Goal: Task Accomplishment & Management: Manage account settings

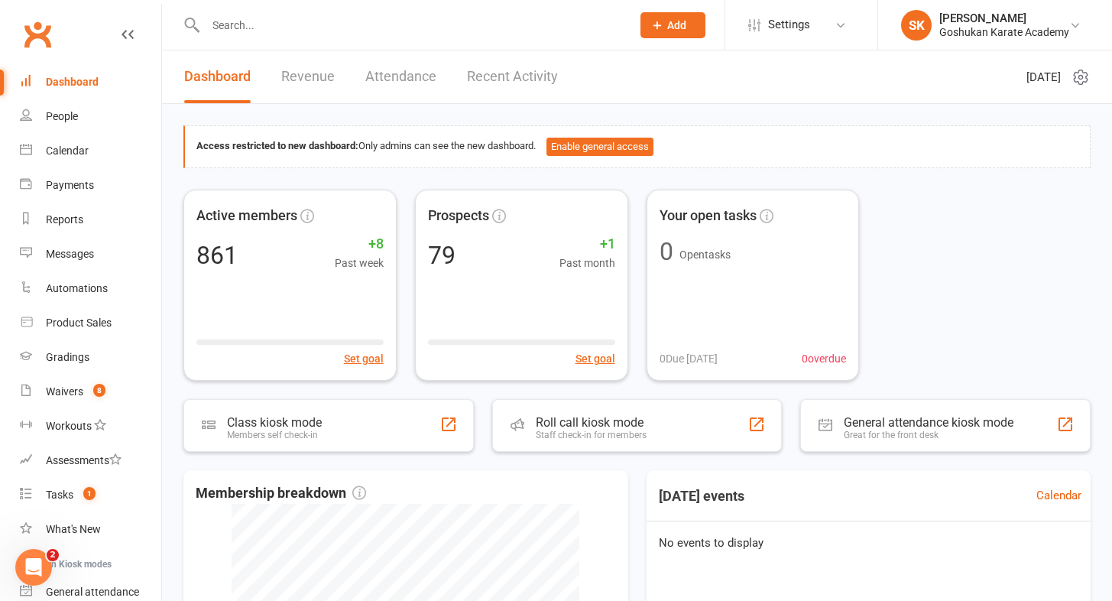
click at [228, 31] on input "text" at bounding box center [411, 25] width 420 height 21
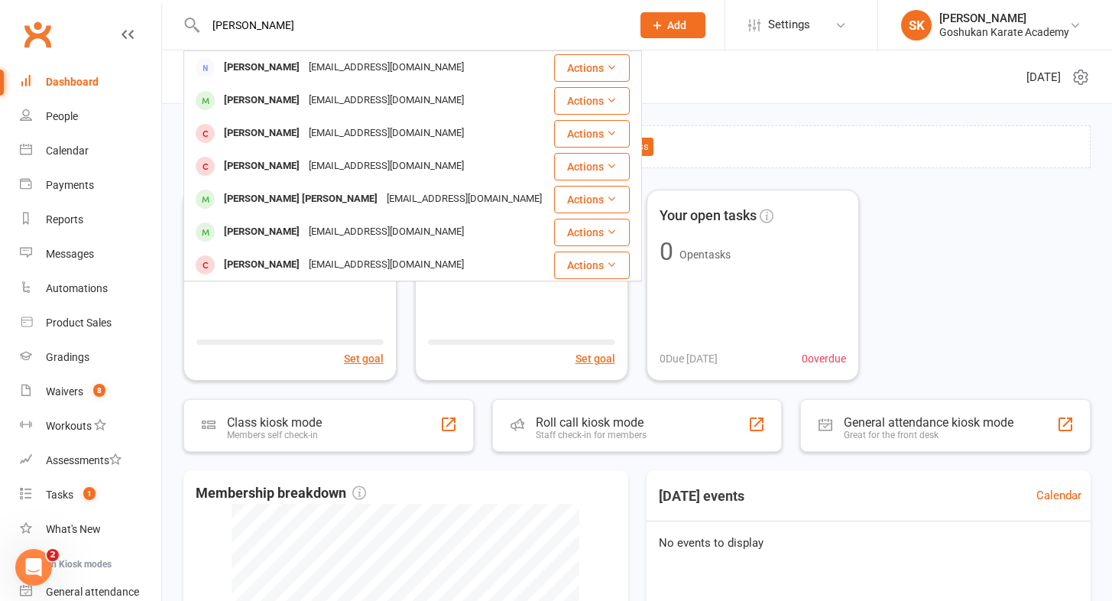
type input "[PERSON_NAME]"
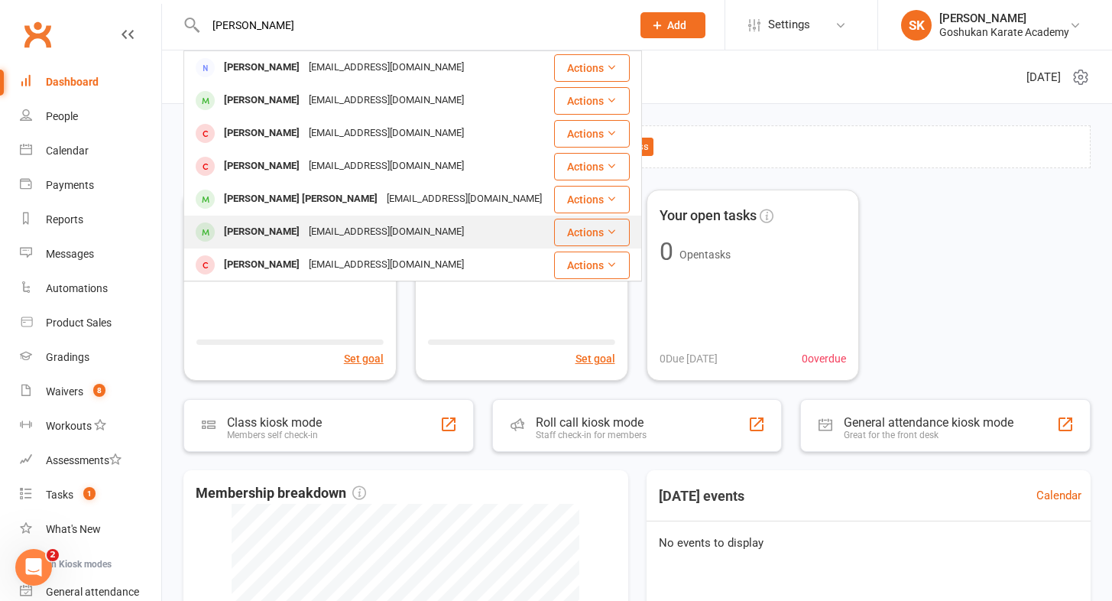
drag, startPoint x: 232, startPoint y: 50, endPoint x: 243, endPoint y: 233, distance: 183.0
click at [243, 233] on div "[PERSON_NAME]" at bounding box center [261, 232] width 85 height 22
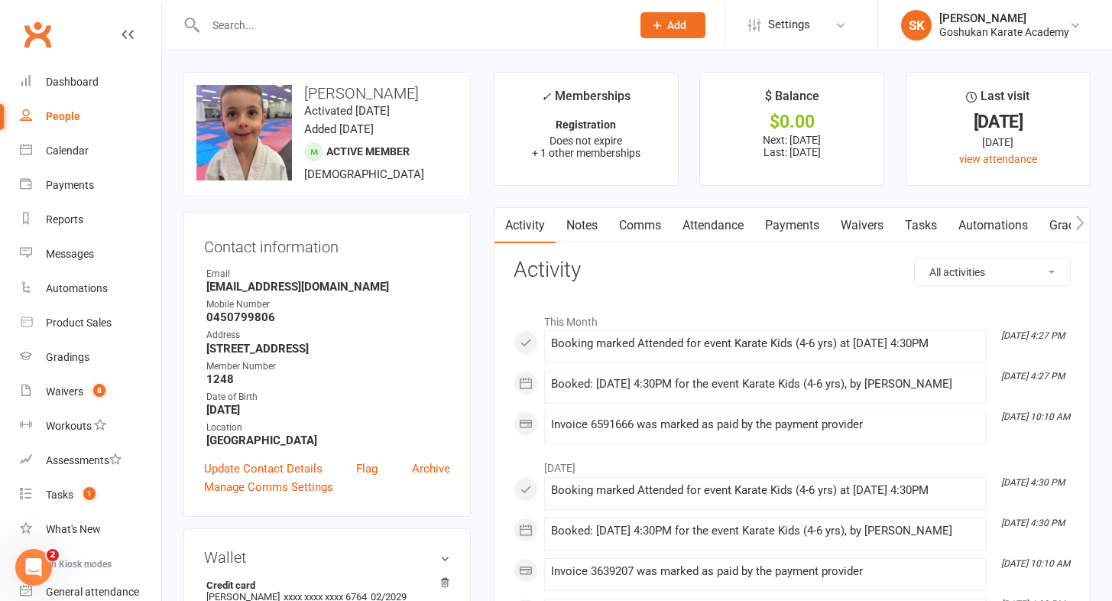
click at [791, 225] on link "Payments" at bounding box center [793, 225] width 76 height 35
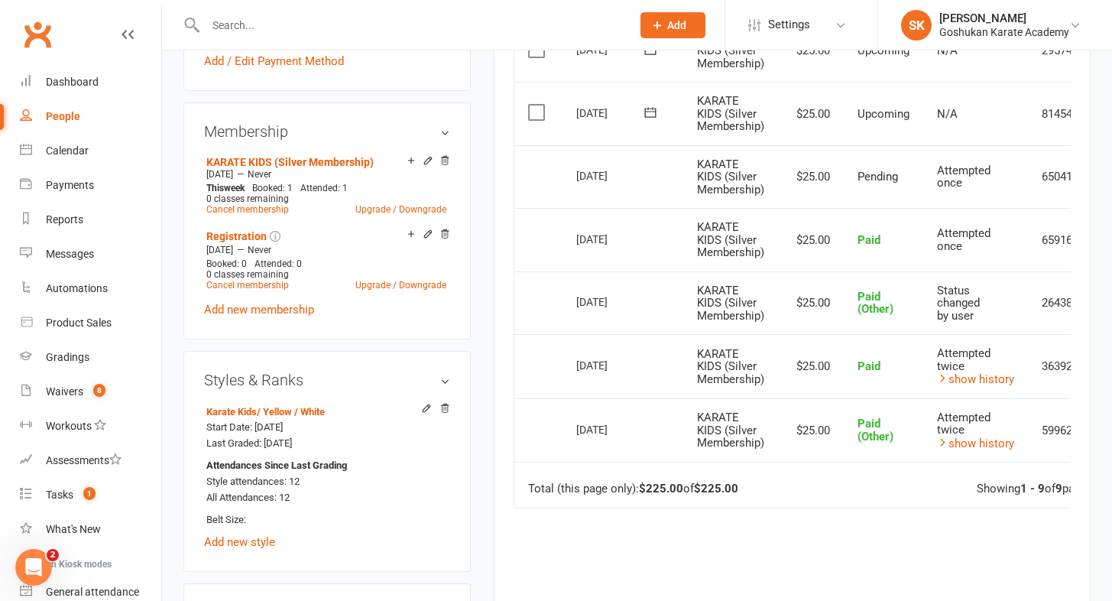
scroll to position [593, 0]
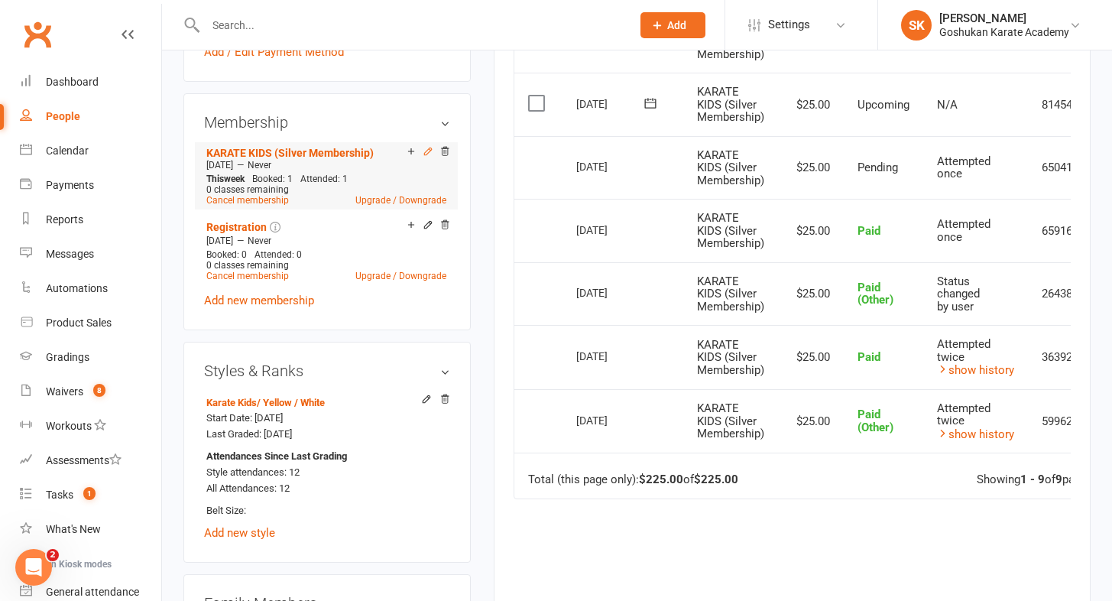
click at [426, 153] on icon at bounding box center [428, 151] width 11 height 11
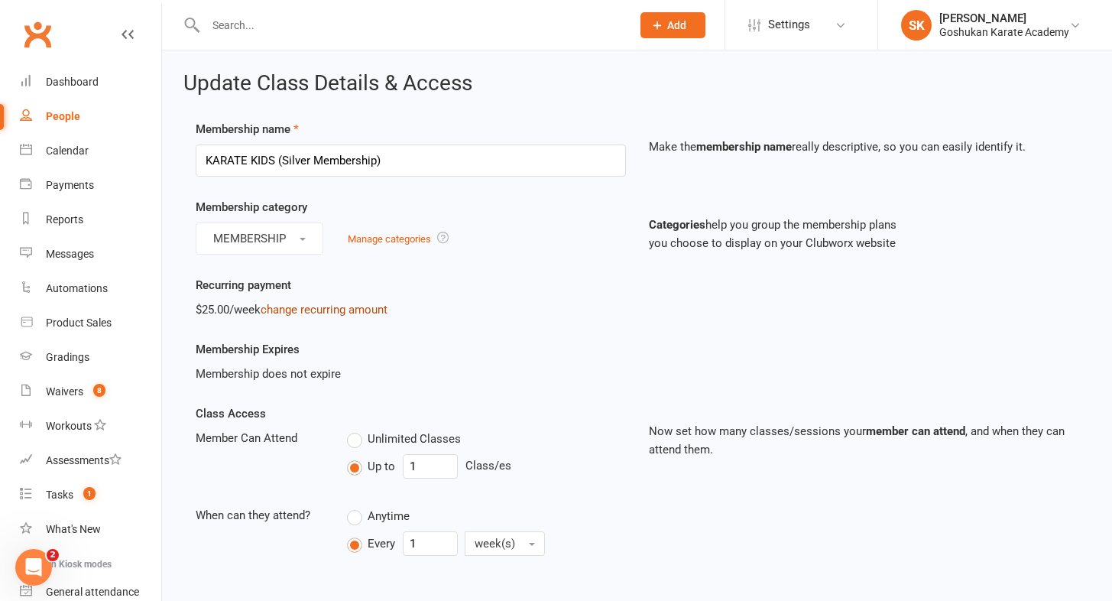
click at [317, 308] on link "change recurring amount" at bounding box center [324, 310] width 127 height 14
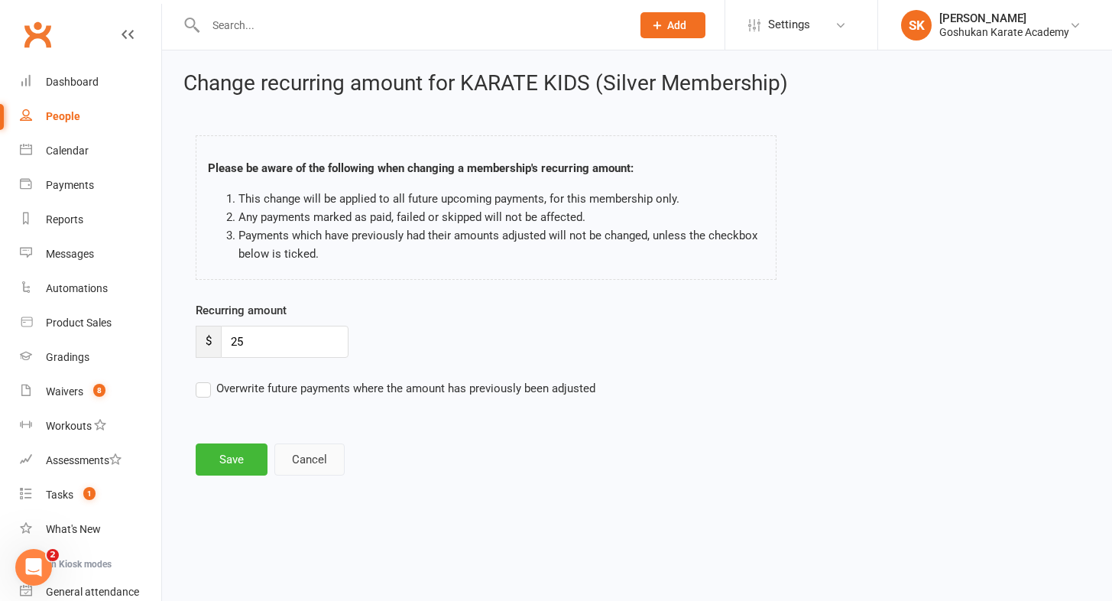
click at [304, 460] on button "Cancel" at bounding box center [309, 459] width 70 height 32
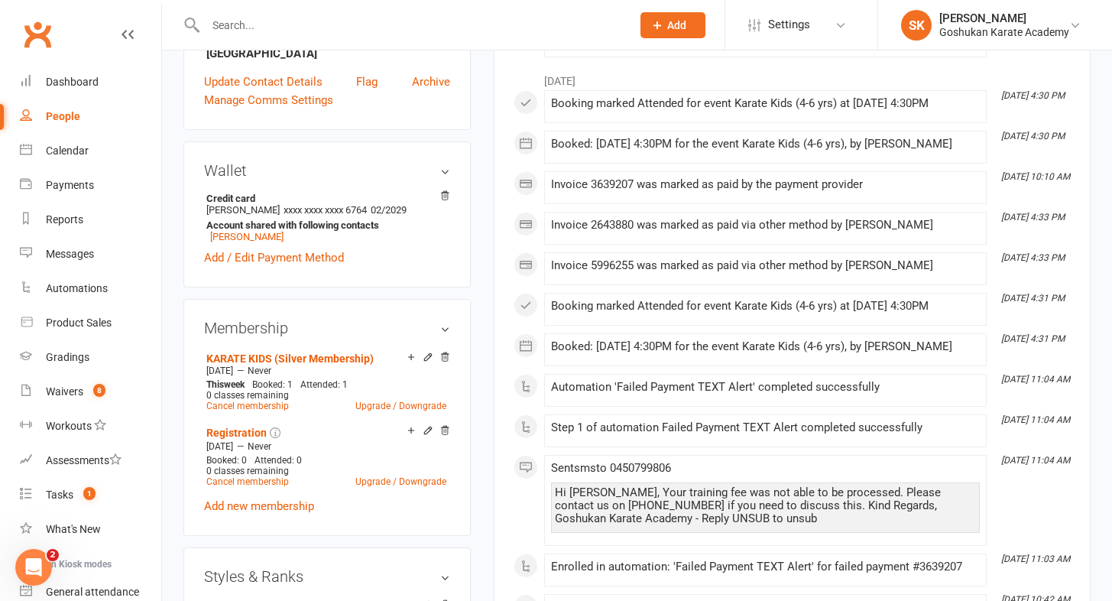
scroll to position [414, 0]
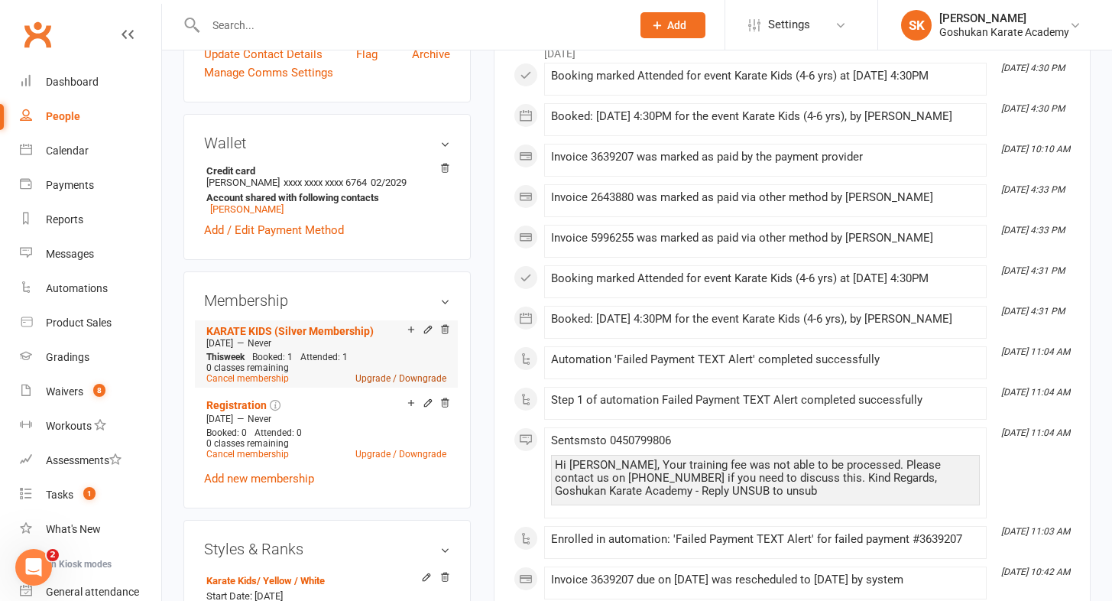
click at [391, 376] on link "Upgrade / Downgrade" at bounding box center [401, 378] width 91 height 11
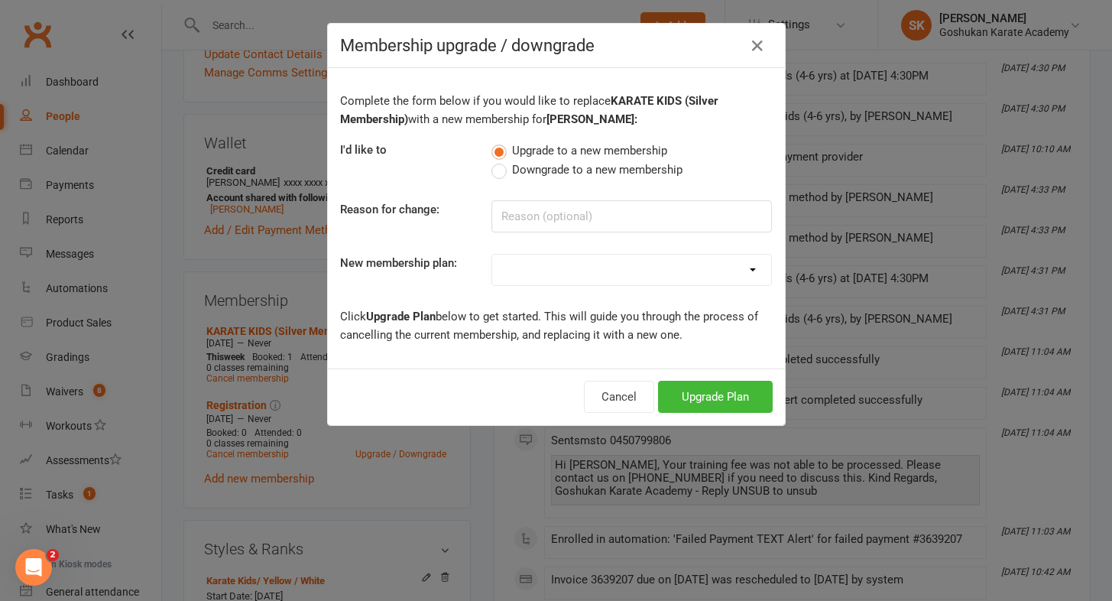
select select "11"
click at [692, 391] on button "Upgrade Plan" at bounding box center [715, 397] width 115 height 32
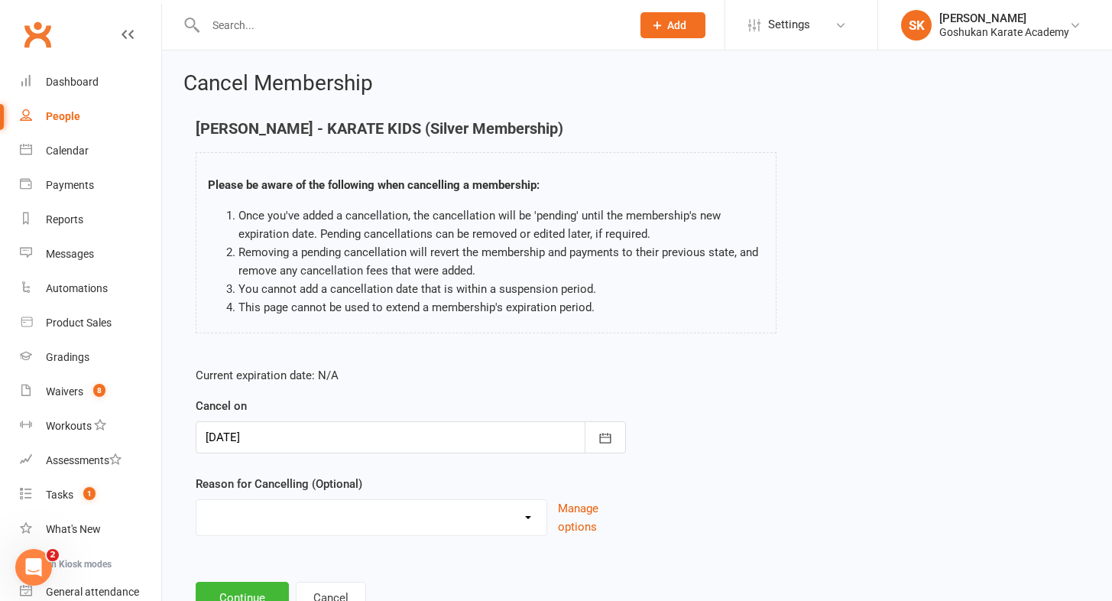
click at [304, 433] on div at bounding box center [411, 437] width 430 height 32
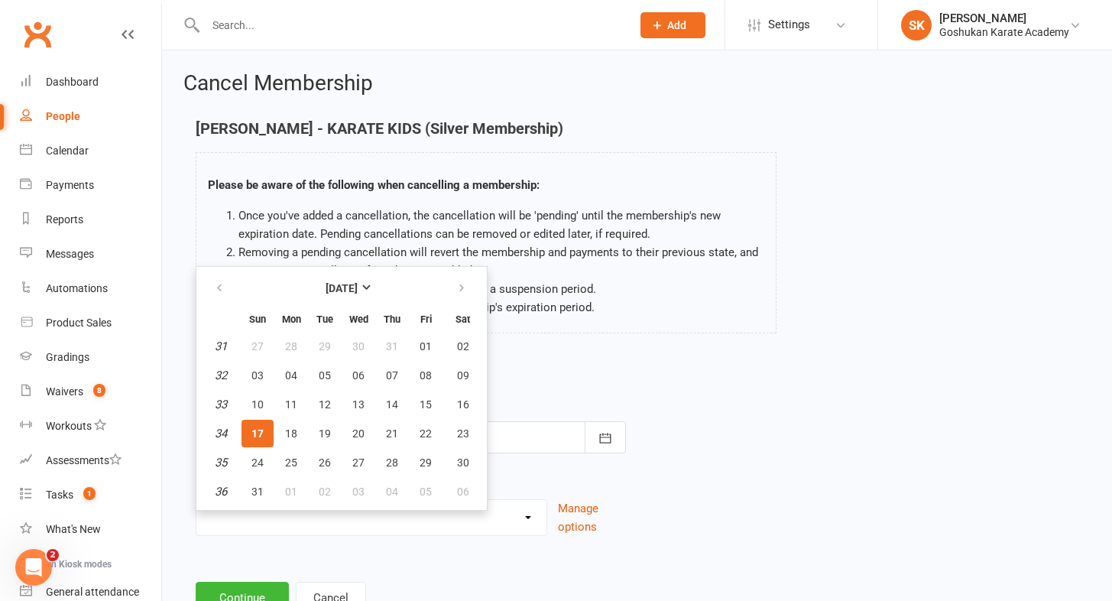
click at [260, 433] on span "17" at bounding box center [258, 433] width 12 height 12
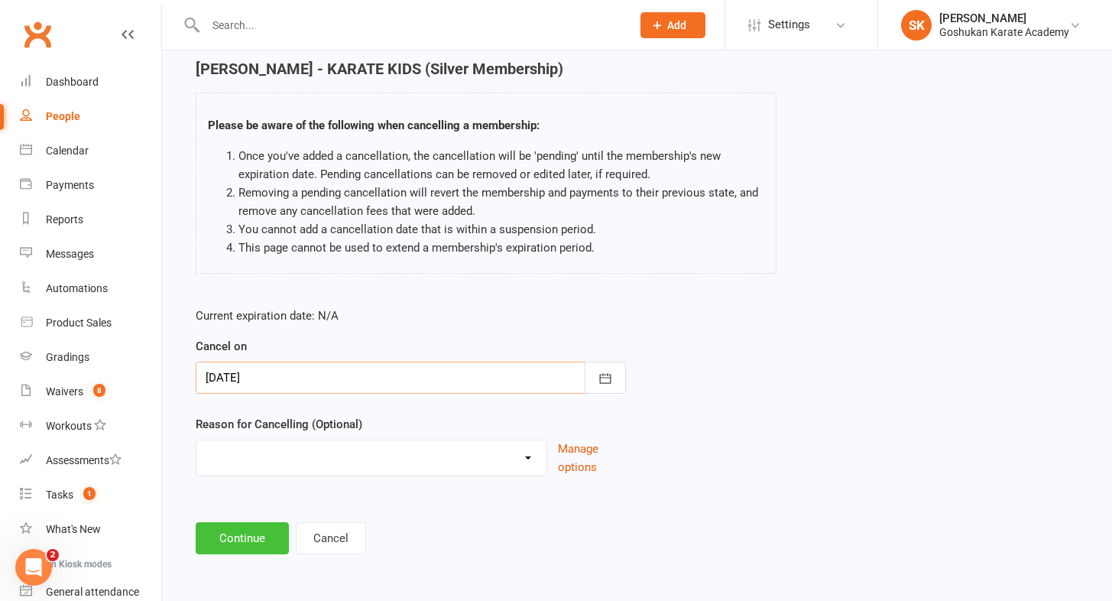
scroll to position [72, 0]
click at [242, 524] on button "Continue" at bounding box center [242, 538] width 93 height 32
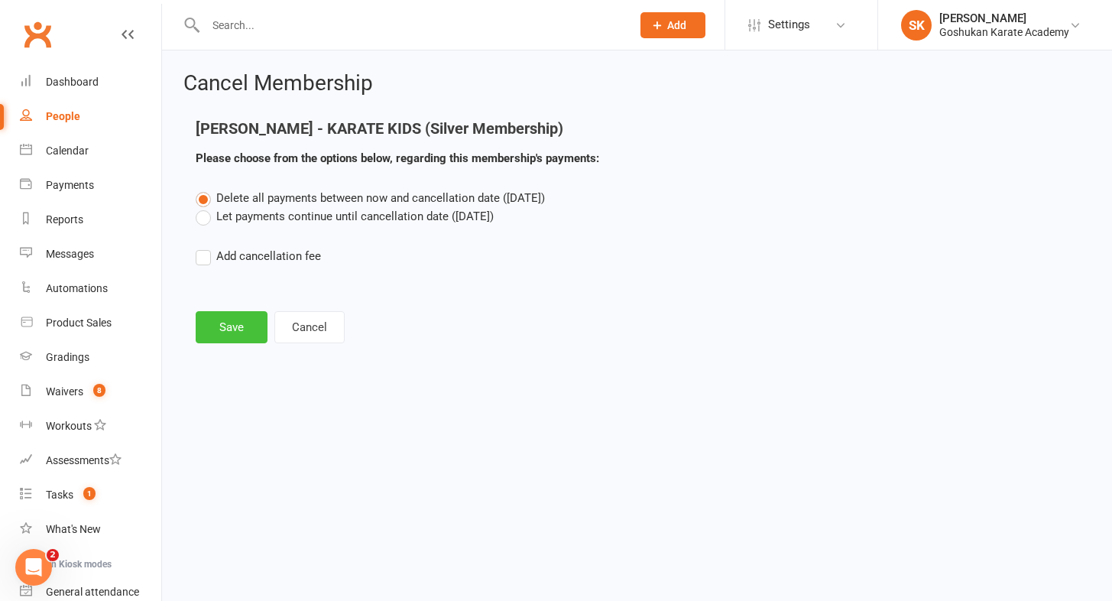
click at [228, 326] on button "Save" at bounding box center [232, 327] width 72 height 32
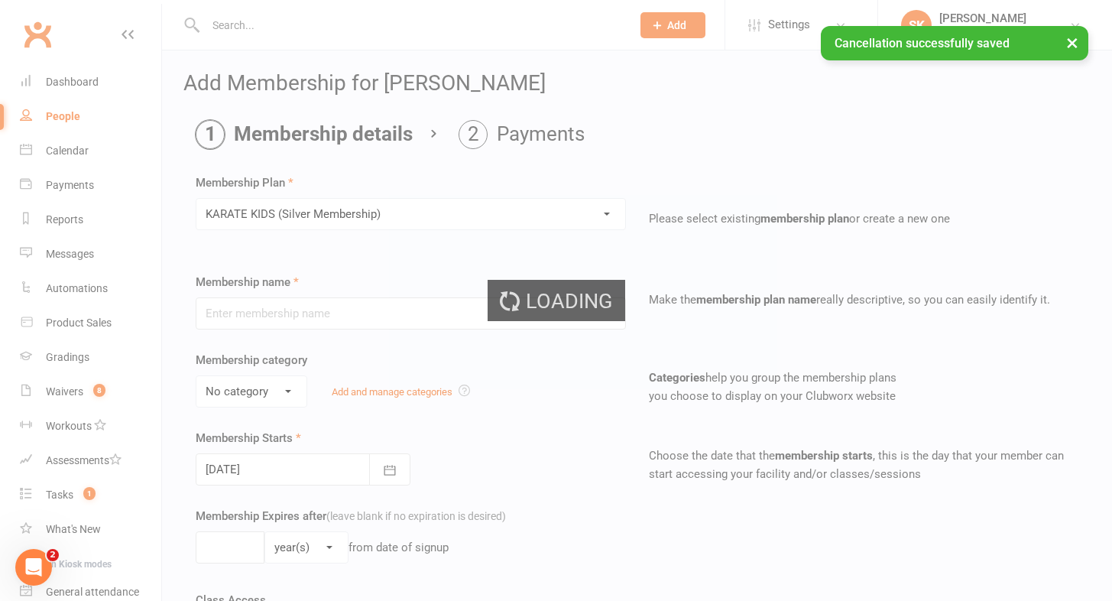
type input "KARATE KIDS (Silver Membership)"
select select "2"
type input "0"
type input "1"
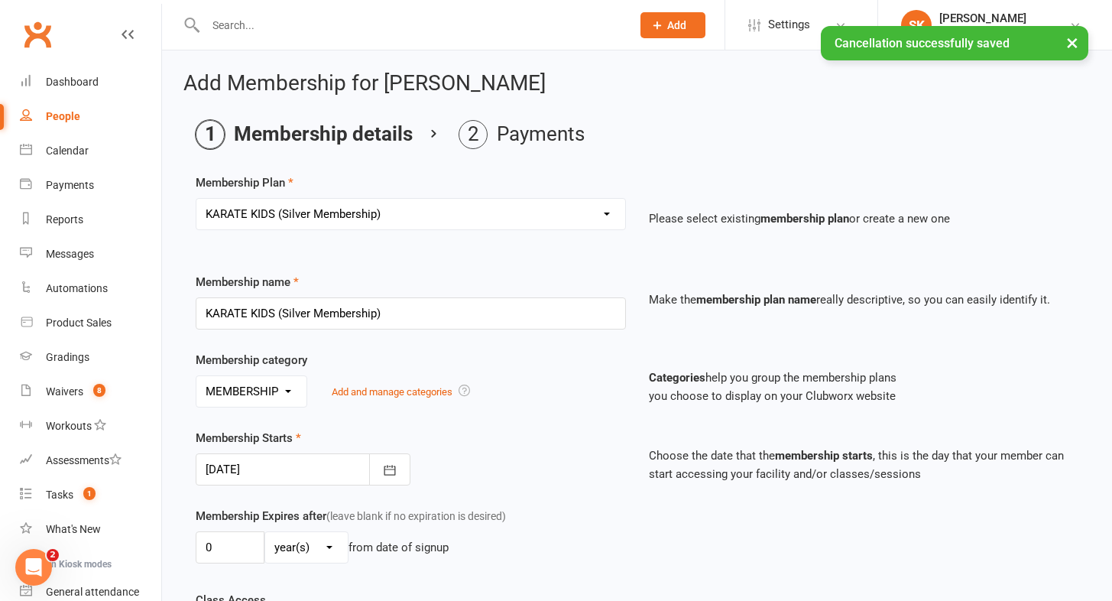
select select "13"
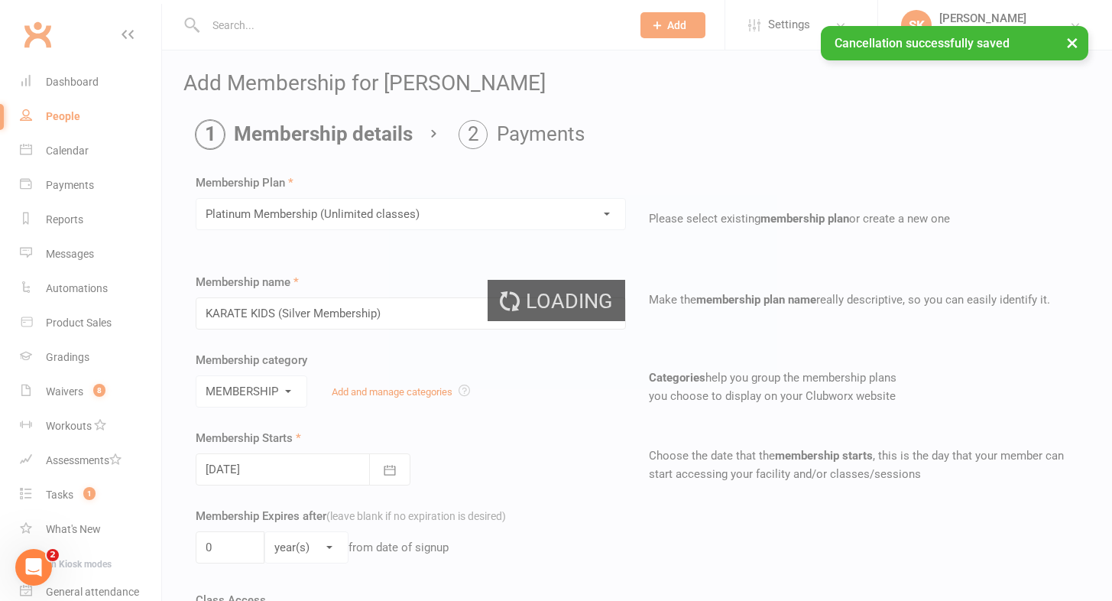
type input "Platinum Membership (Unlimited classes)"
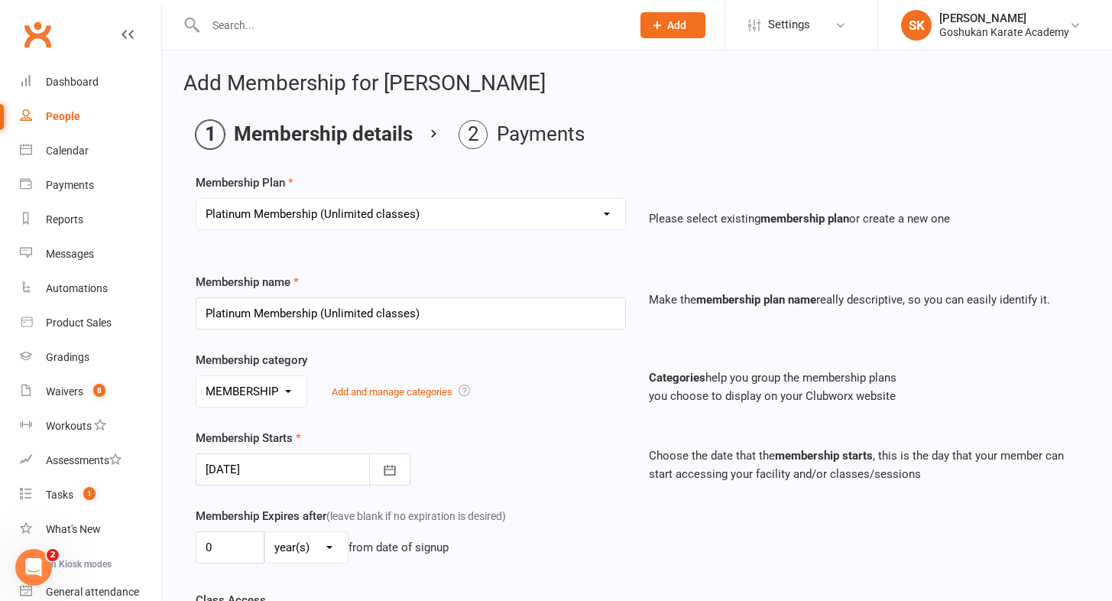
select select "12"
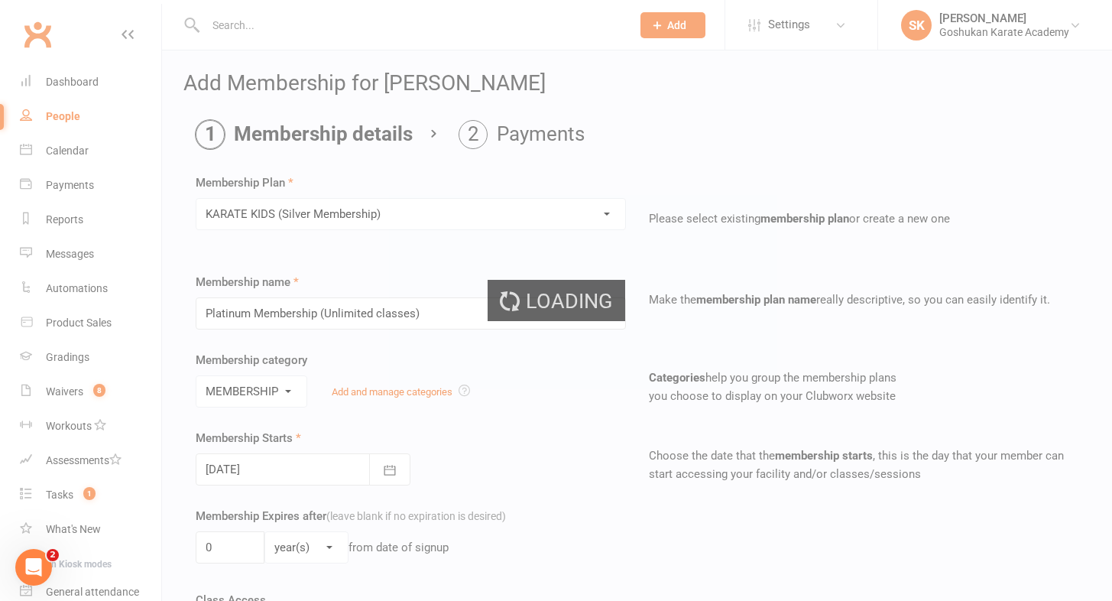
type input "KARATE KIDS (Silver Membership)"
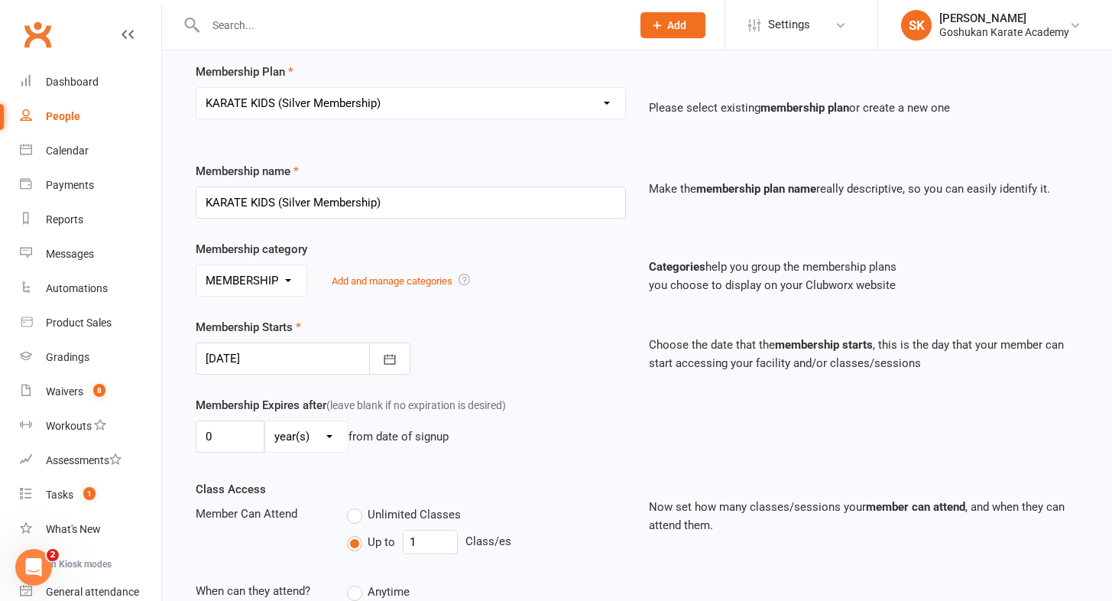
scroll to position [222, 0]
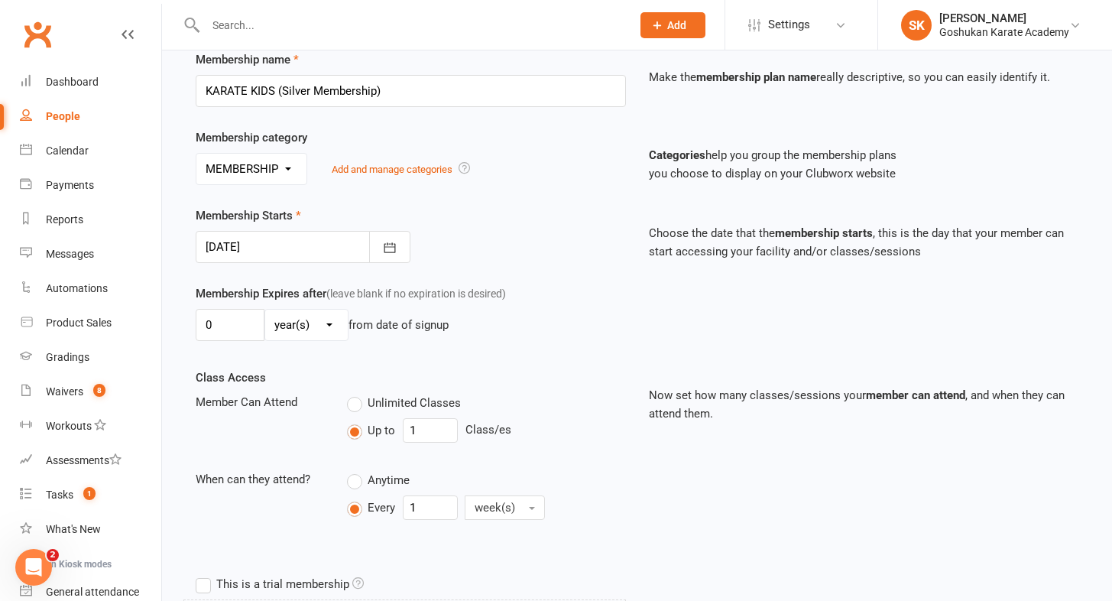
click at [262, 243] on div at bounding box center [303, 247] width 215 height 32
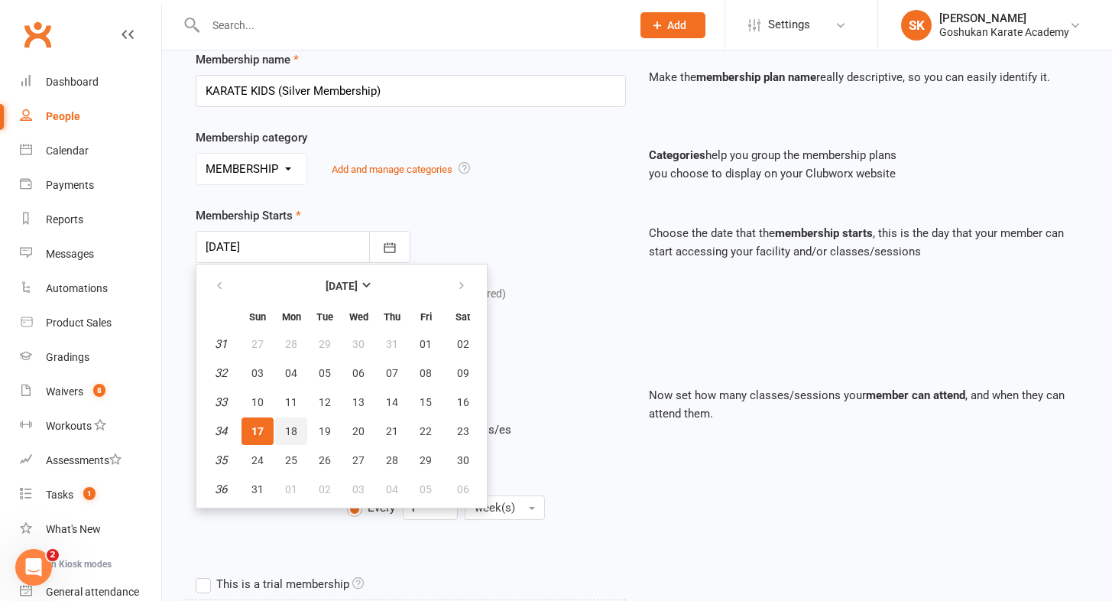
click at [291, 431] on span "18" at bounding box center [291, 431] width 12 height 12
type input "[DATE]"
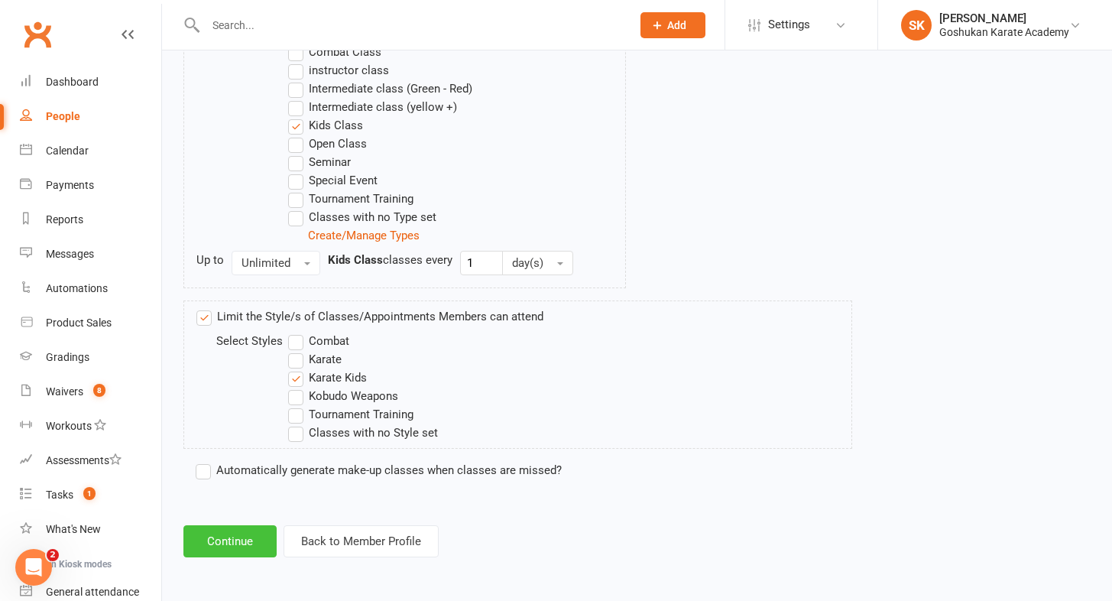
scroll to position [878, 0]
click at [203, 461] on label "Automatically generate make-up classes when classes are missed?" at bounding box center [379, 470] width 366 height 18
click at [203, 461] on input "Automatically generate make-up classes when classes are missed?" at bounding box center [201, 461] width 10 height 0
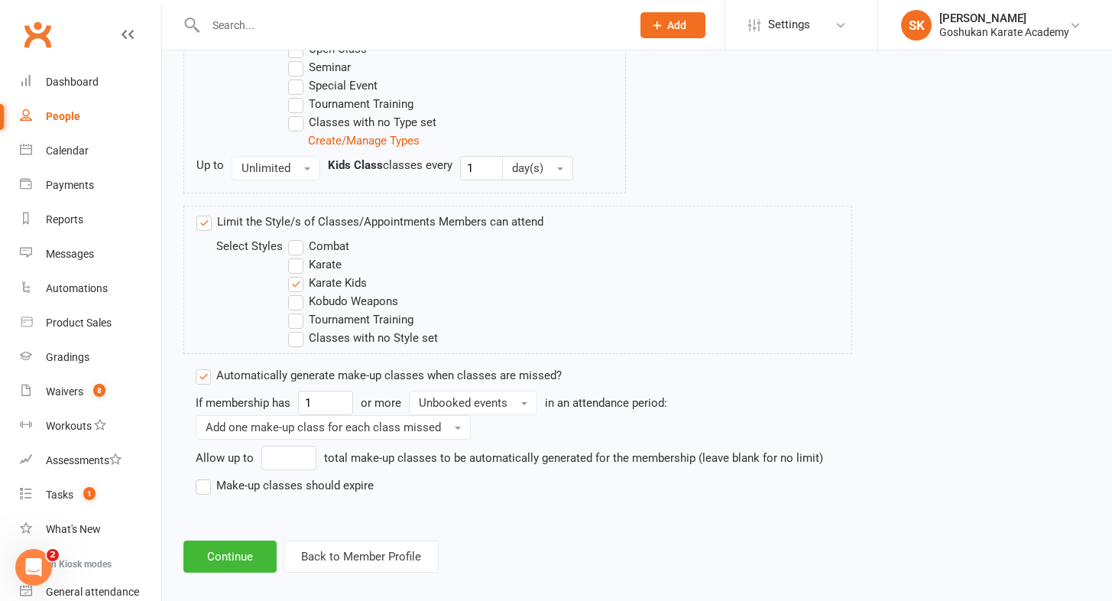
scroll to position [969, 0]
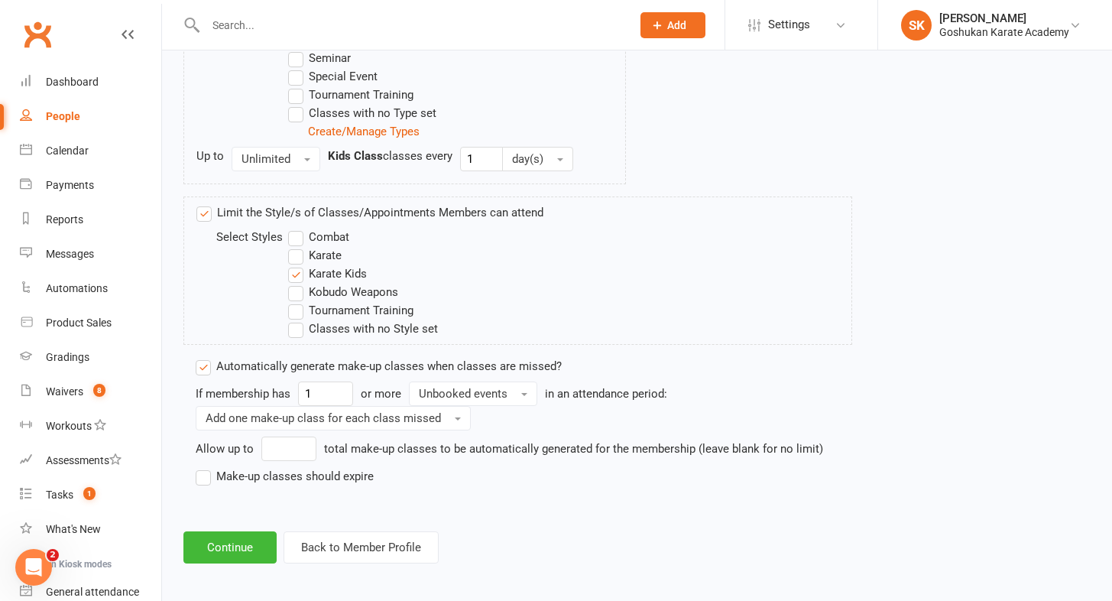
click at [201, 477] on label "Make-up classes should expire" at bounding box center [285, 476] width 178 height 18
click at [201, 467] on input "Make-up classes should expire" at bounding box center [201, 467] width 10 height 0
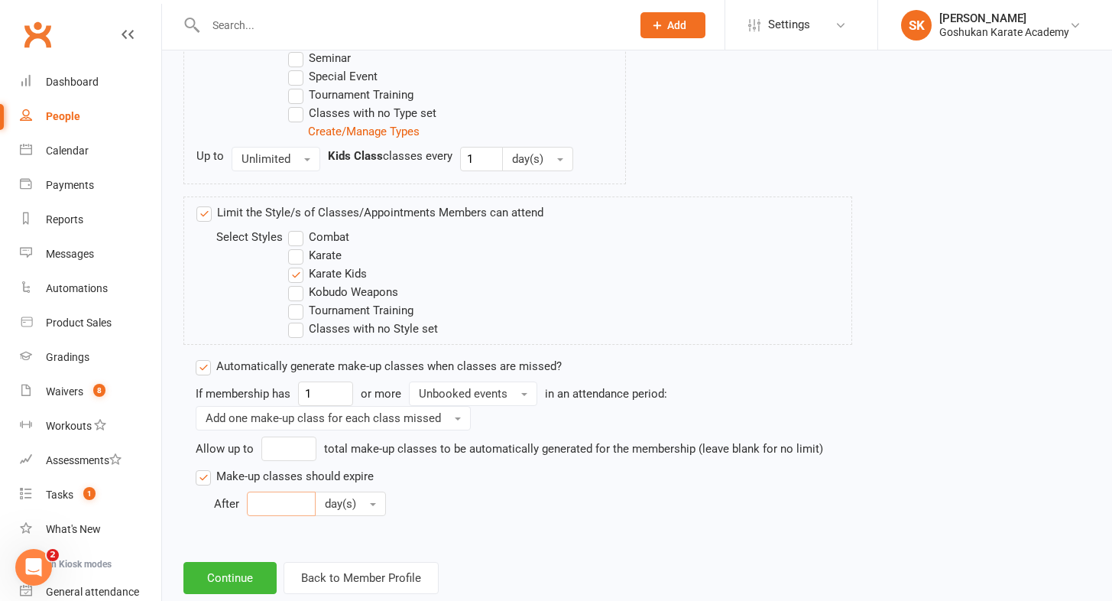
click at [256, 502] on input "number" at bounding box center [281, 504] width 69 height 24
type input "6"
click at [343, 504] on span "day(s)" at bounding box center [340, 504] width 31 height 14
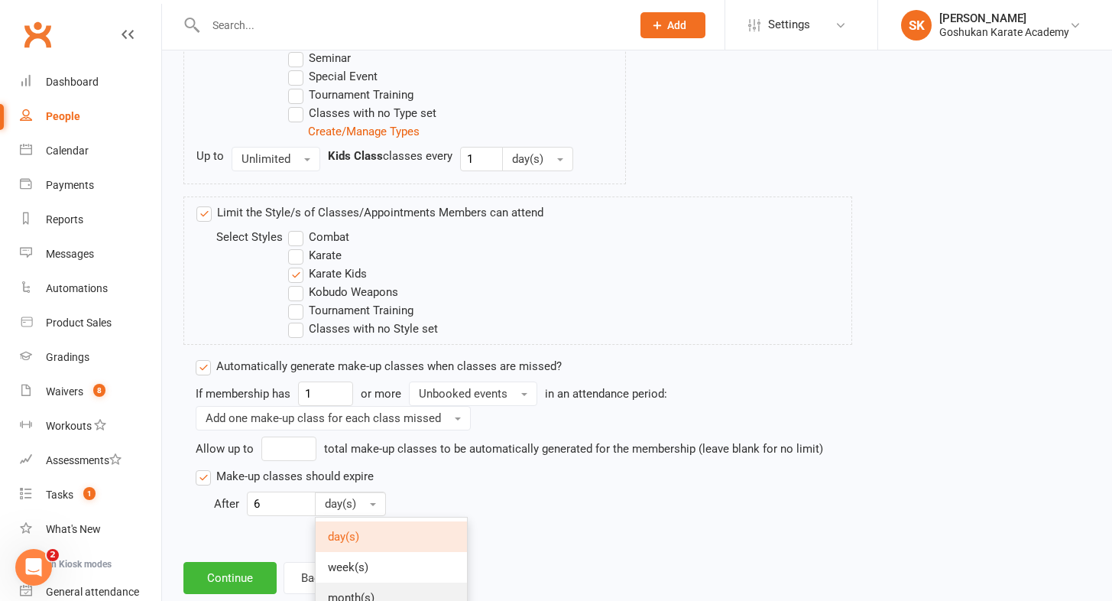
click at [339, 592] on span "month(s)" at bounding box center [351, 598] width 47 height 14
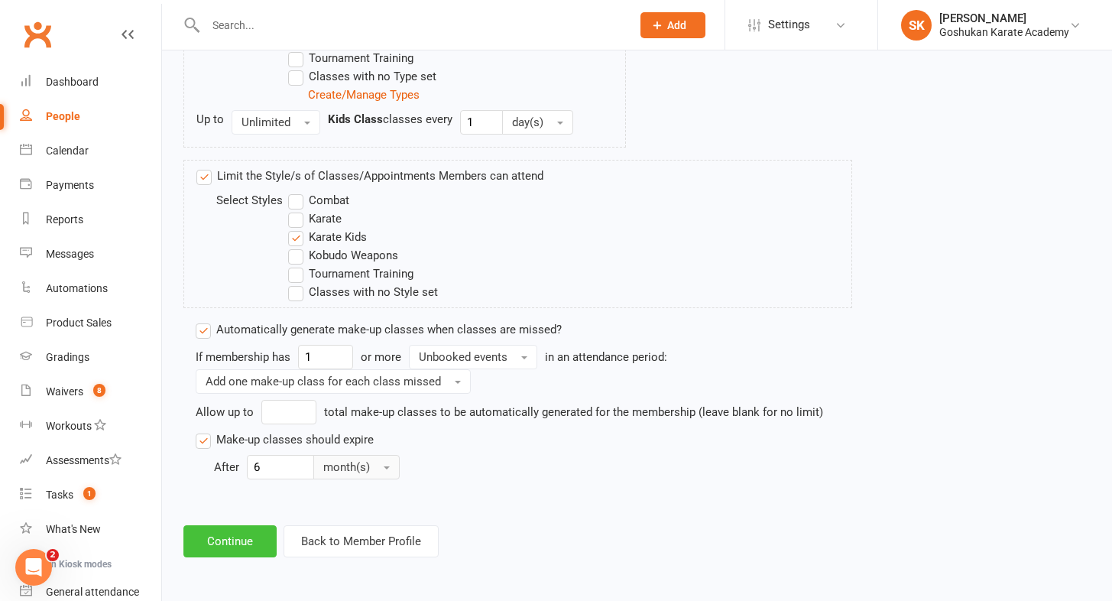
scroll to position [1018, 0]
click at [224, 525] on button "Continue" at bounding box center [229, 541] width 93 height 32
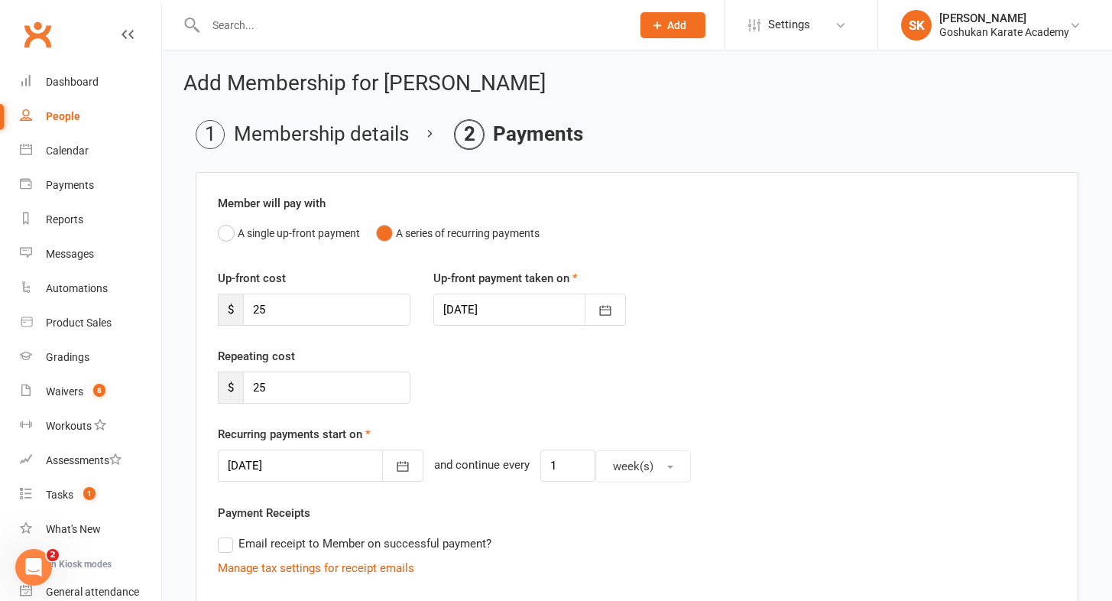
click at [472, 309] on div at bounding box center [529, 310] width 193 height 32
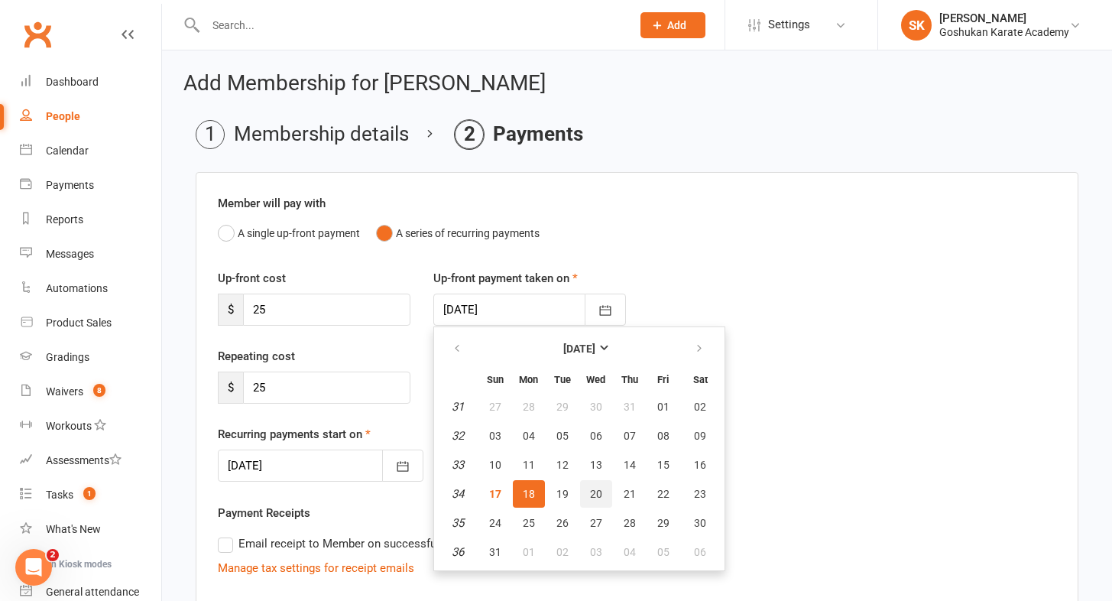
click at [598, 495] on span "20" at bounding box center [596, 494] width 12 height 12
type input "[DATE]"
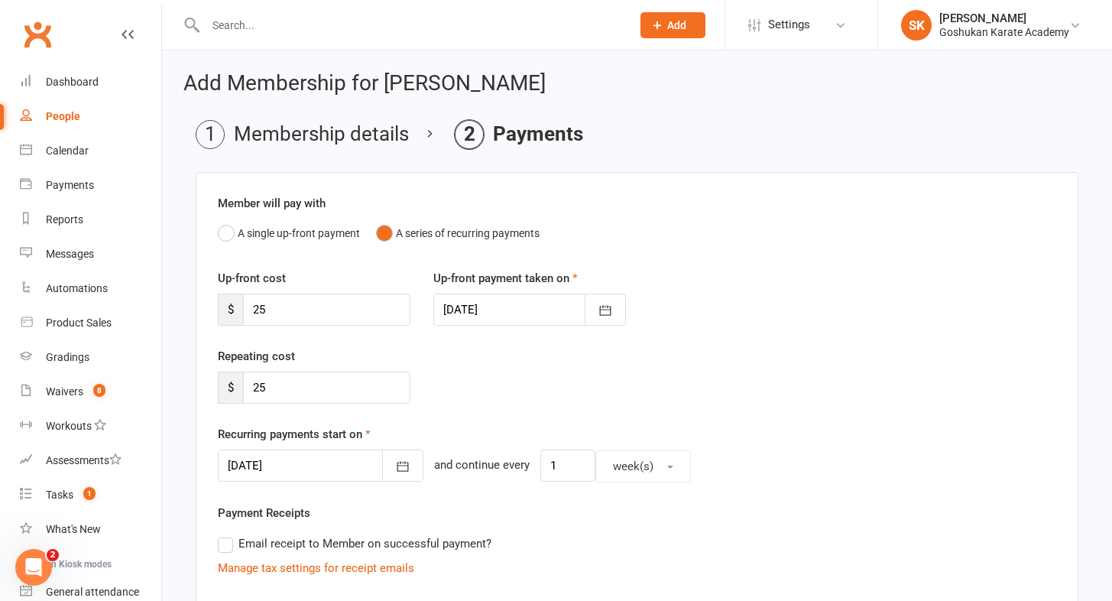
scroll to position [67, 0]
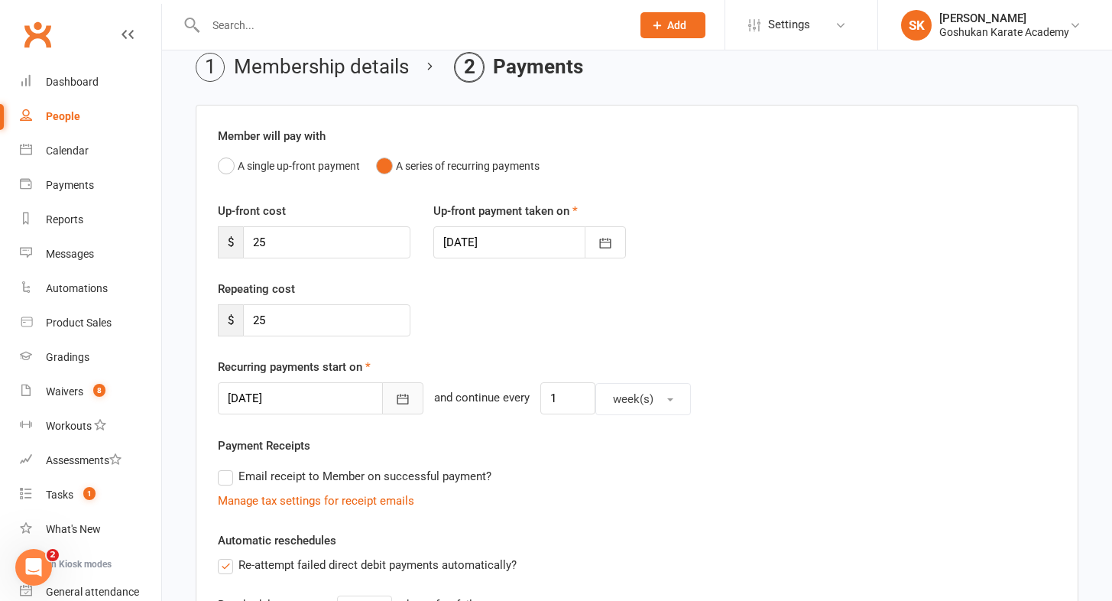
click at [395, 401] on icon "button" at bounding box center [402, 398] width 15 height 15
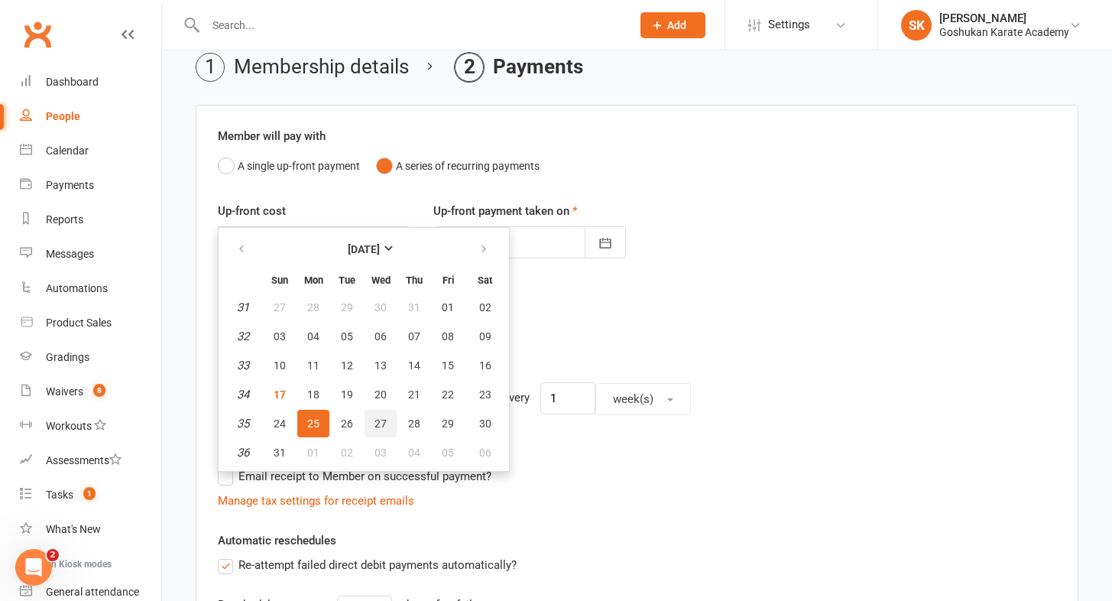
click at [378, 420] on span "27" at bounding box center [381, 423] width 12 height 12
type input "[DATE]"
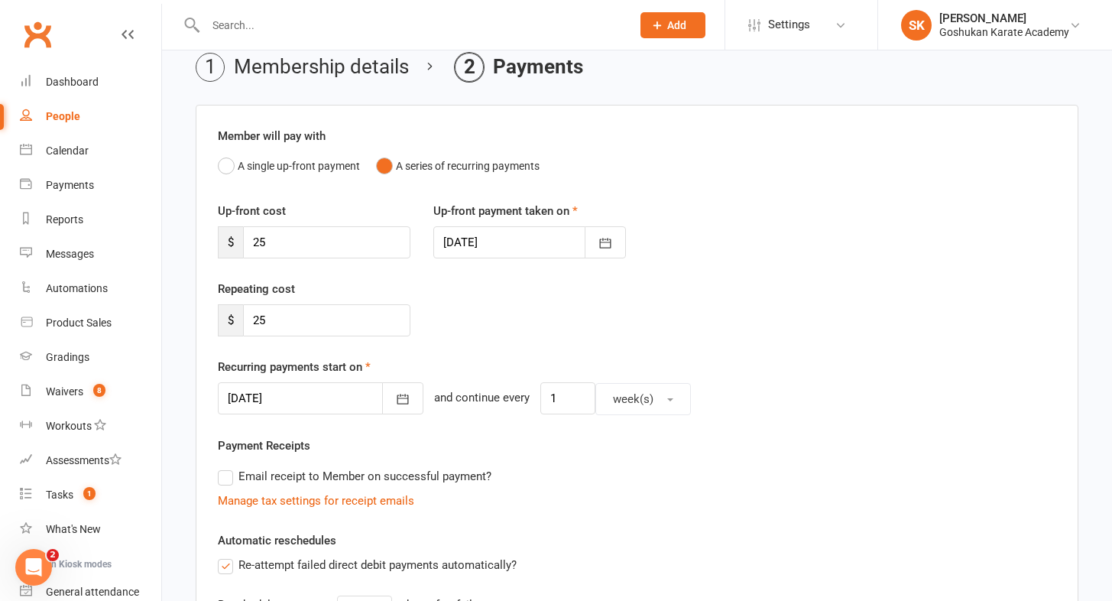
click at [477, 245] on div at bounding box center [529, 242] width 193 height 32
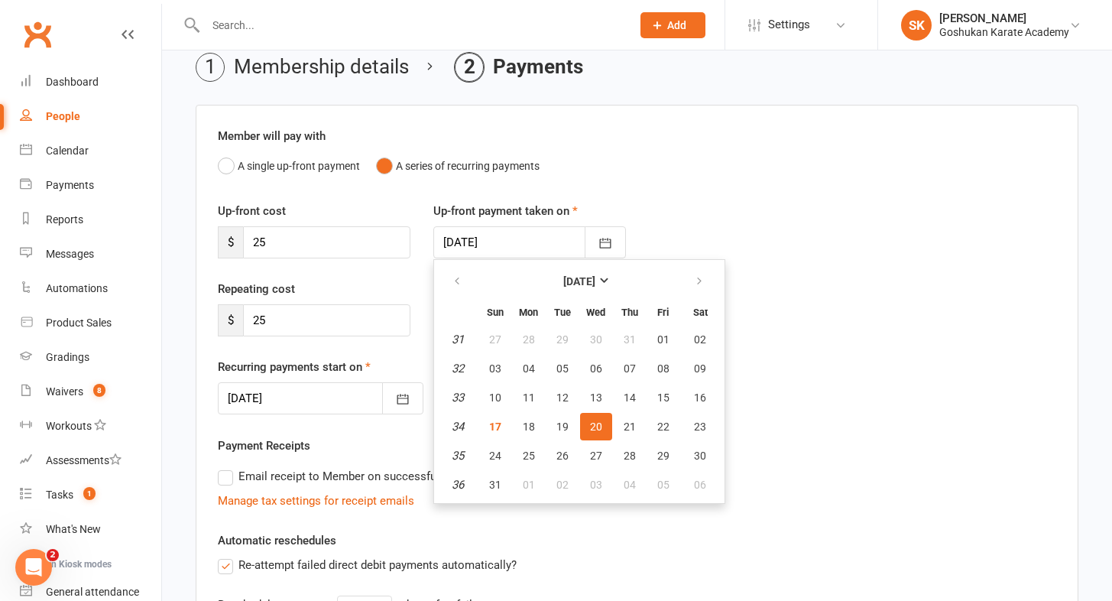
click at [596, 423] on span "20" at bounding box center [596, 426] width 12 height 12
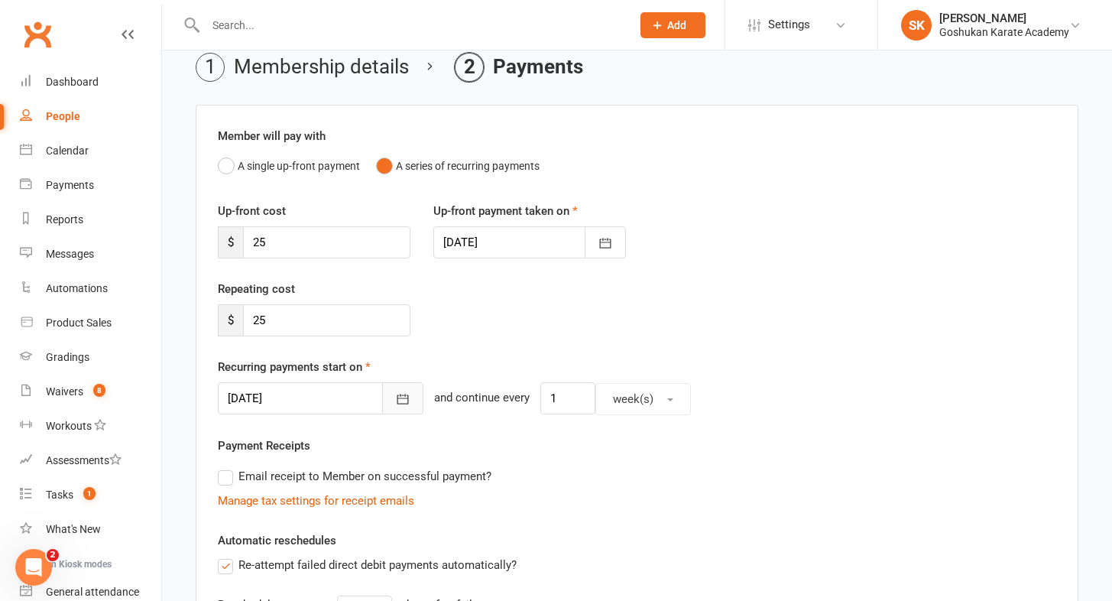
click at [395, 394] on icon "button" at bounding box center [402, 398] width 15 height 15
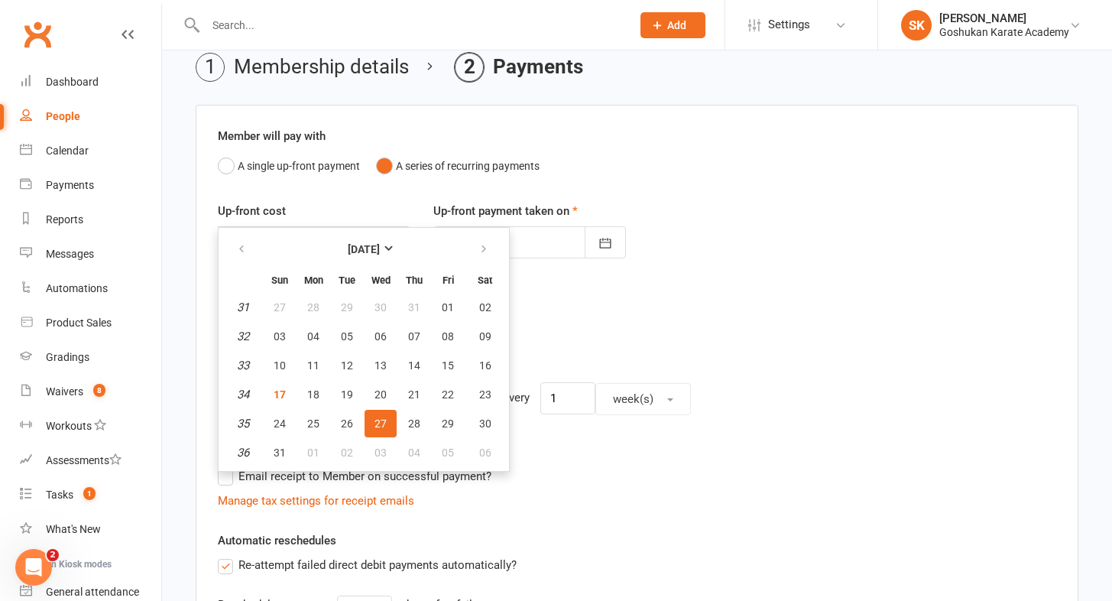
click at [384, 419] on span "27" at bounding box center [381, 423] width 12 height 12
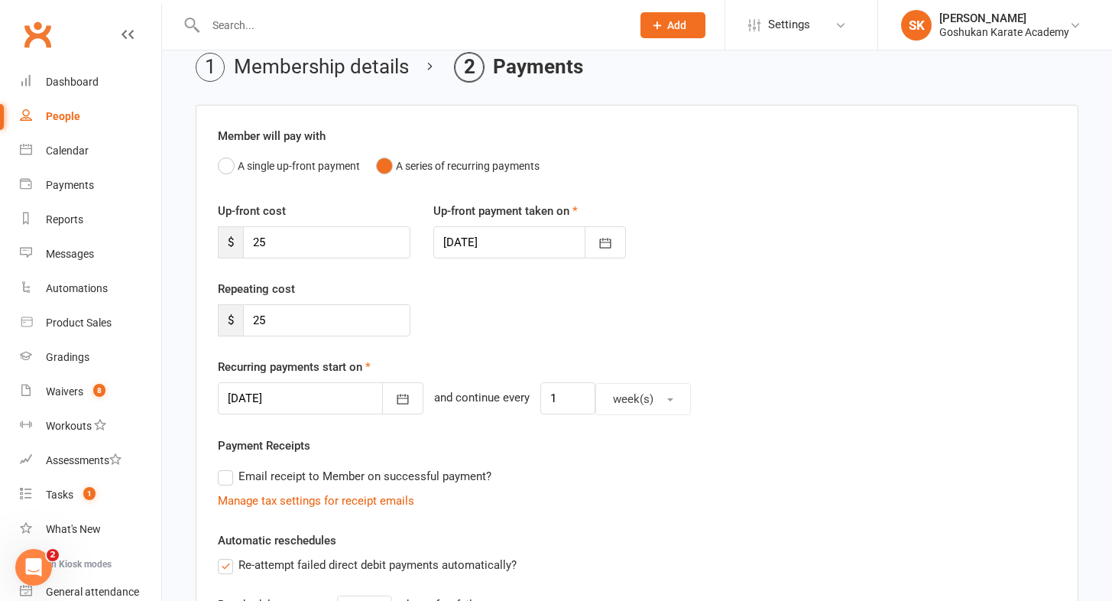
click at [493, 354] on div "Repeating cost $ 25" at bounding box center [637, 319] width 862 height 78
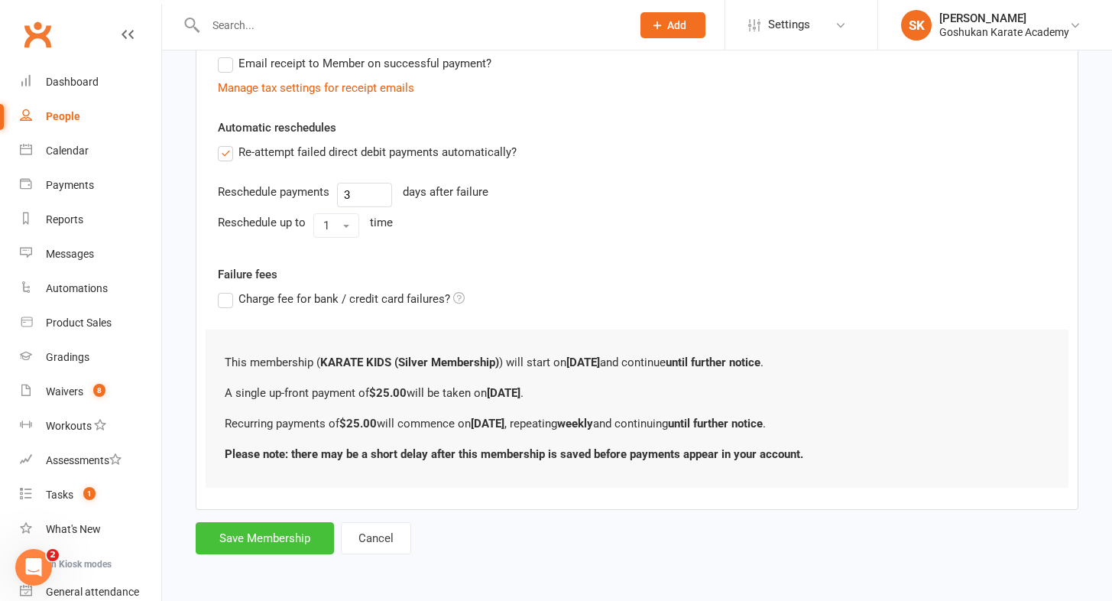
scroll to position [492, 0]
click at [243, 522] on button "Save Membership" at bounding box center [265, 538] width 138 height 32
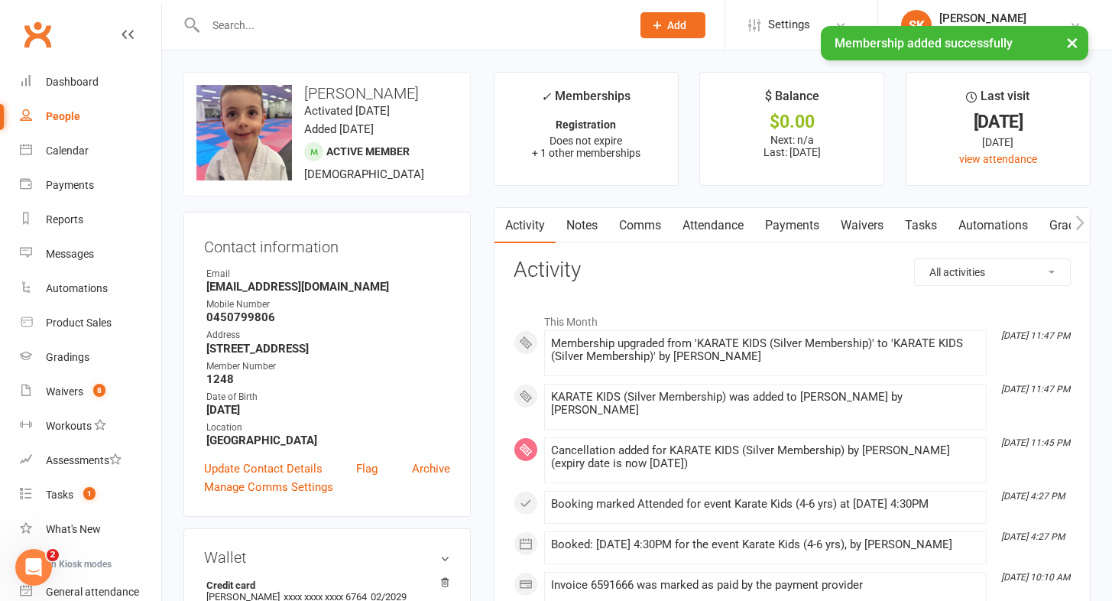
click at [797, 228] on link "Payments" at bounding box center [793, 225] width 76 height 35
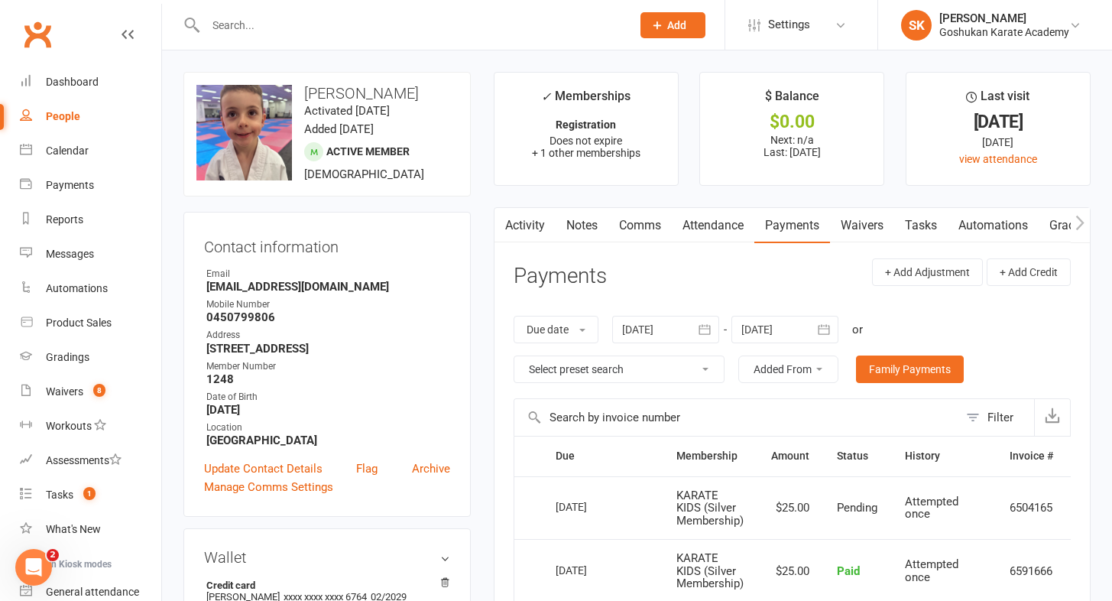
click at [704, 226] on link "Attendance" at bounding box center [713, 225] width 83 height 35
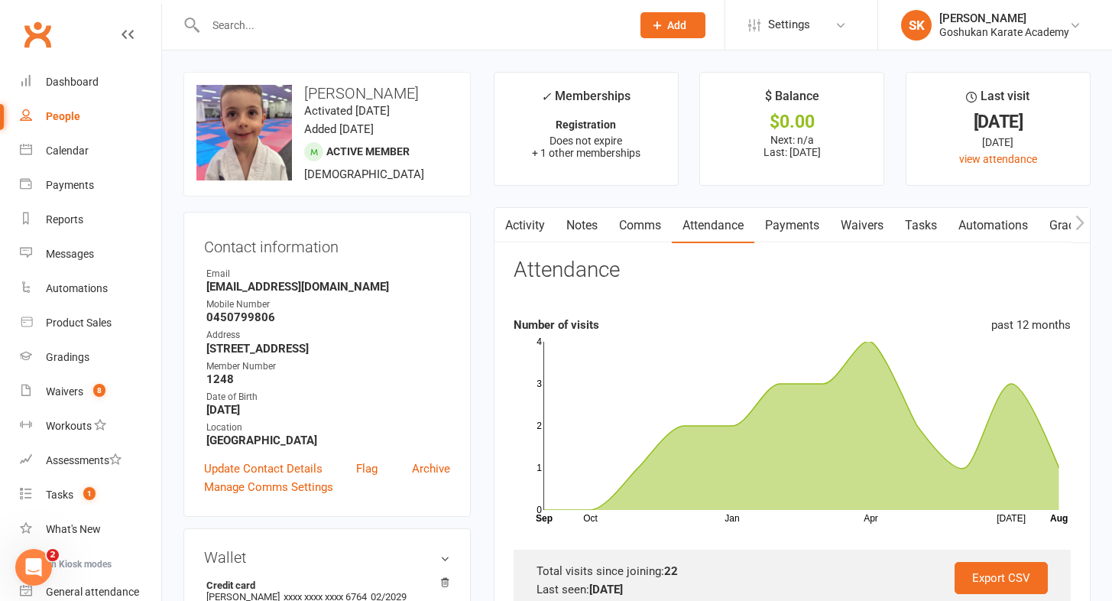
click at [794, 232] on link "Payments" at bounding box center [793, 225] width 76 height 35
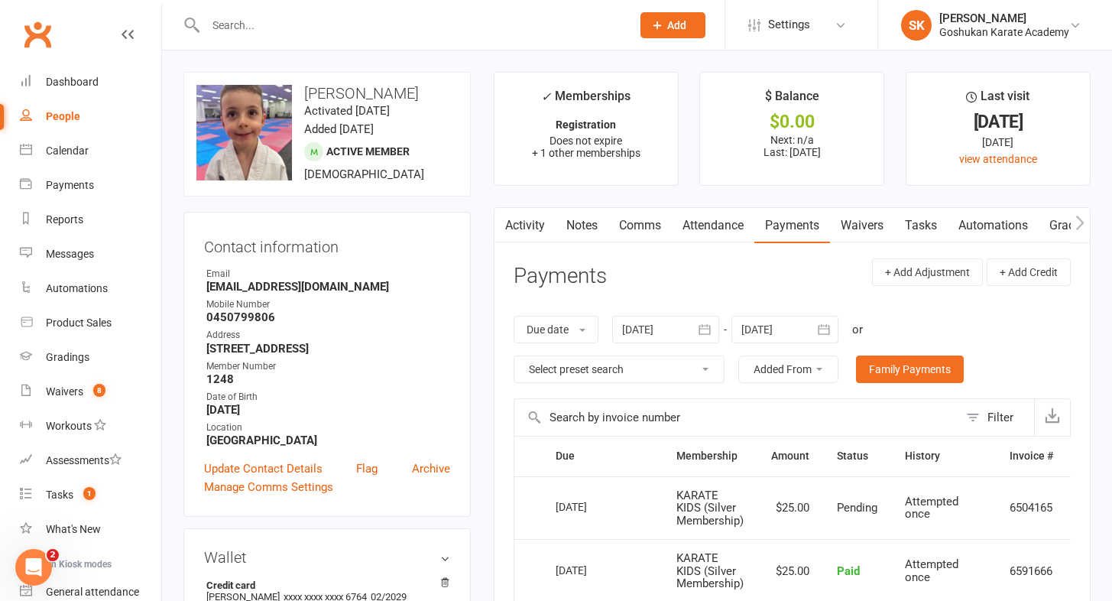
click at [482, 252] on main "✓ Memberships Registration Does not expire + 1 other memberships $ Balance $0.0…" at bounding box center [792, 574] width 620 height 1004
click at [48, 388] on div "Waivers" at bounding box center [64, 391] width 37 height 12
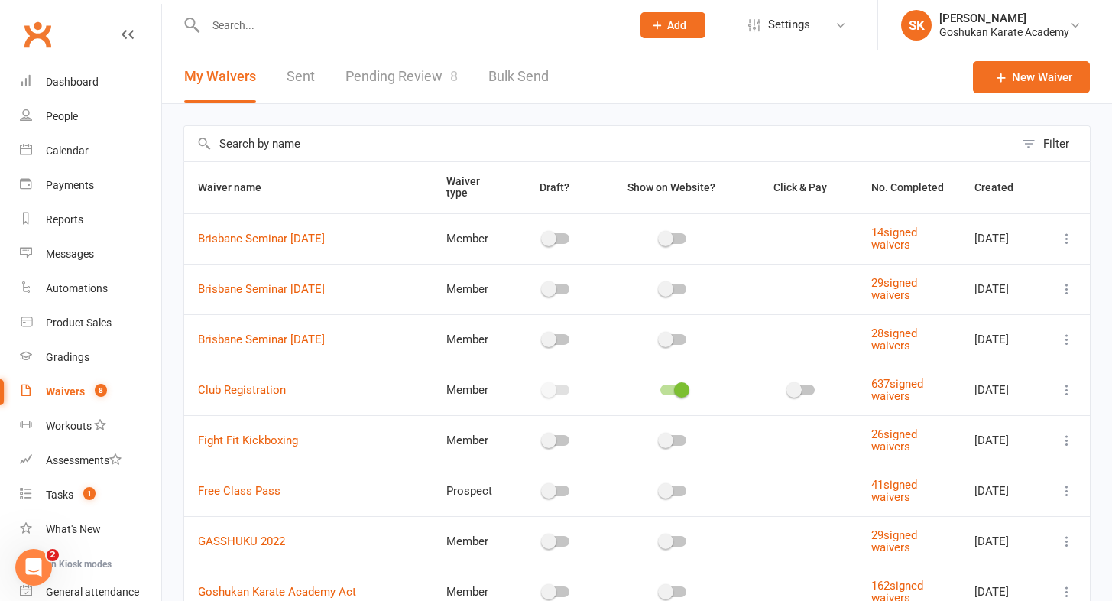
click at [375, 79] on link "Pending Review 8" at bounding box center [402, 76] width 112 height 53
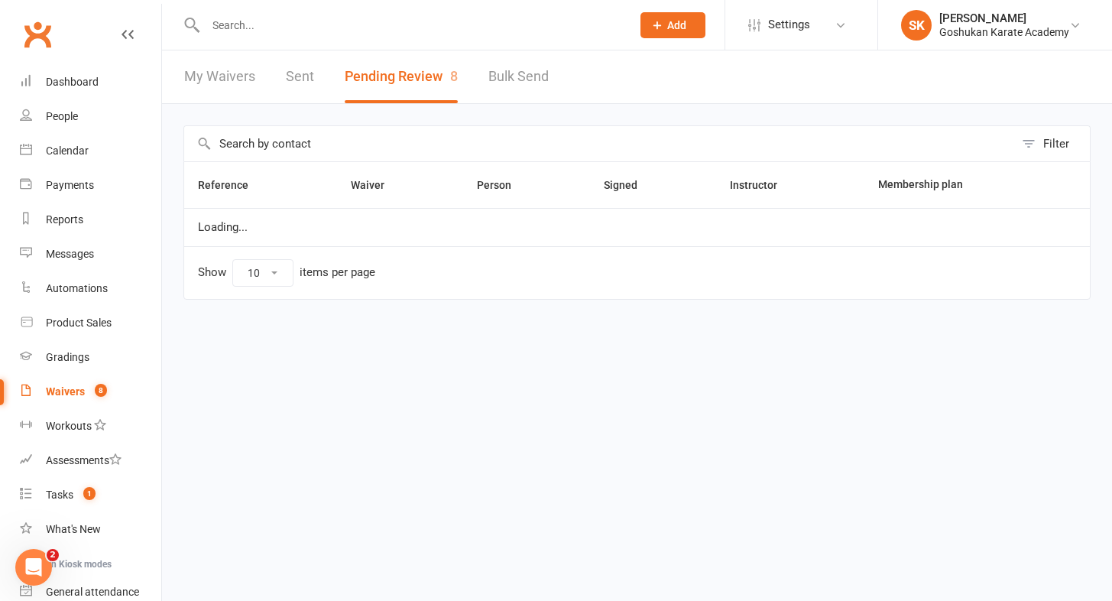
select select "25"
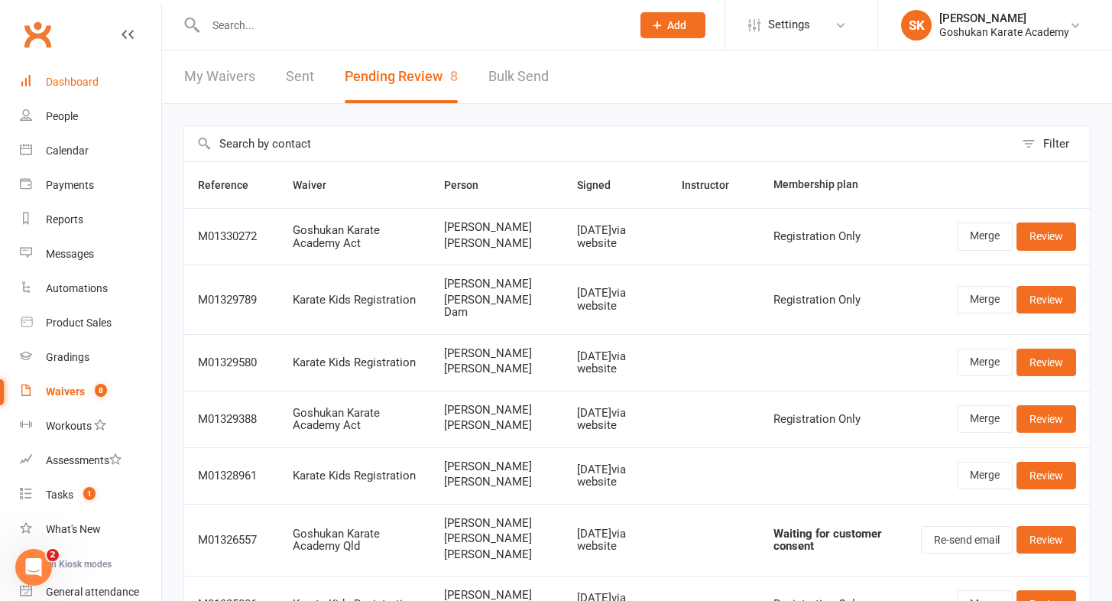
click at [80, 86] on div "Dashboard" at bounding box center [72, 82] width 53 height 12
